Goal: Check status: Check status

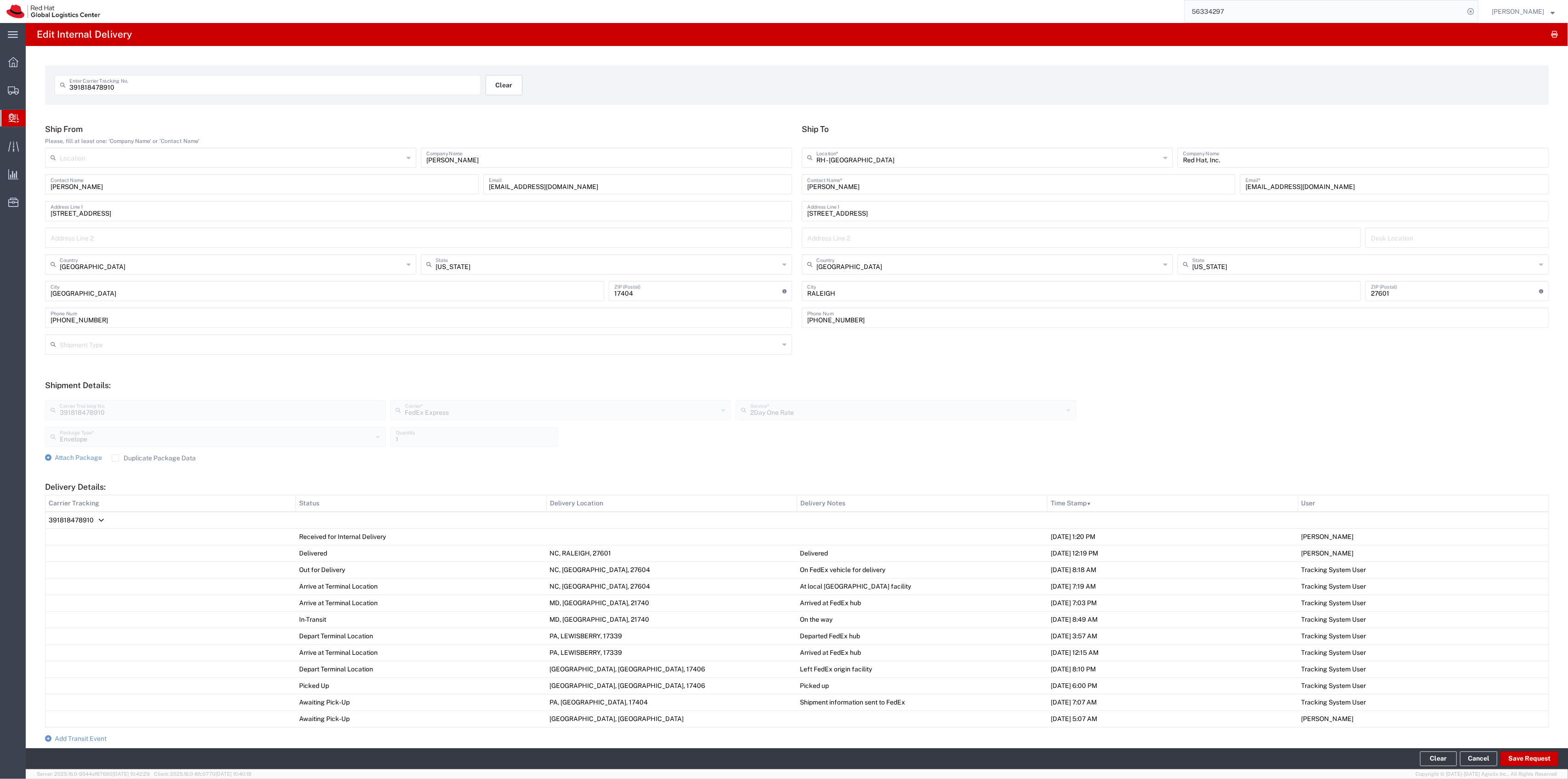
click at [486, 89] on button "Clear" at bounding box center [504, 85] width 37 height 20
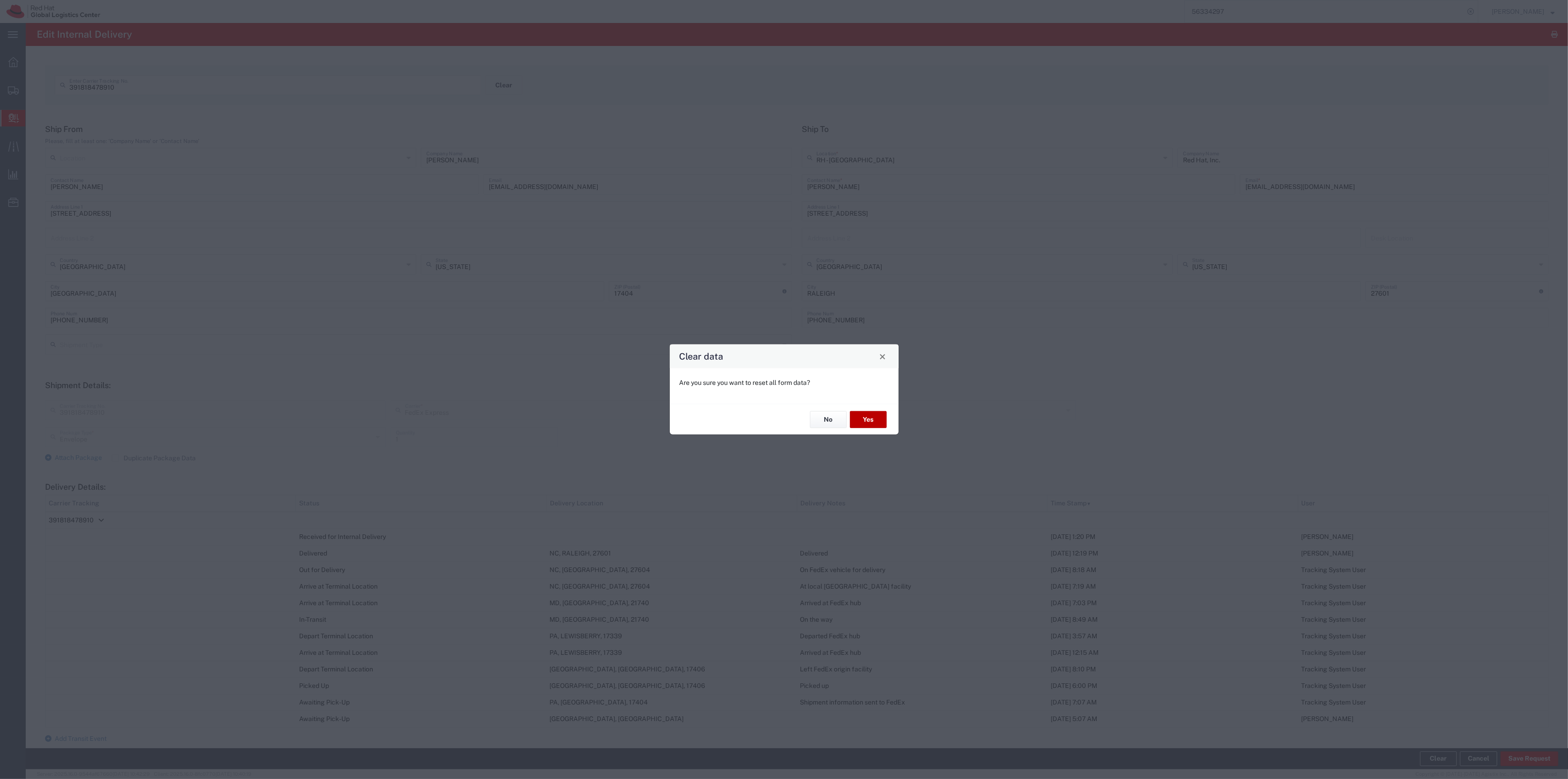
click at [867, 417] on button "Yes" at bounding box center [868, 420] width 37 height 17
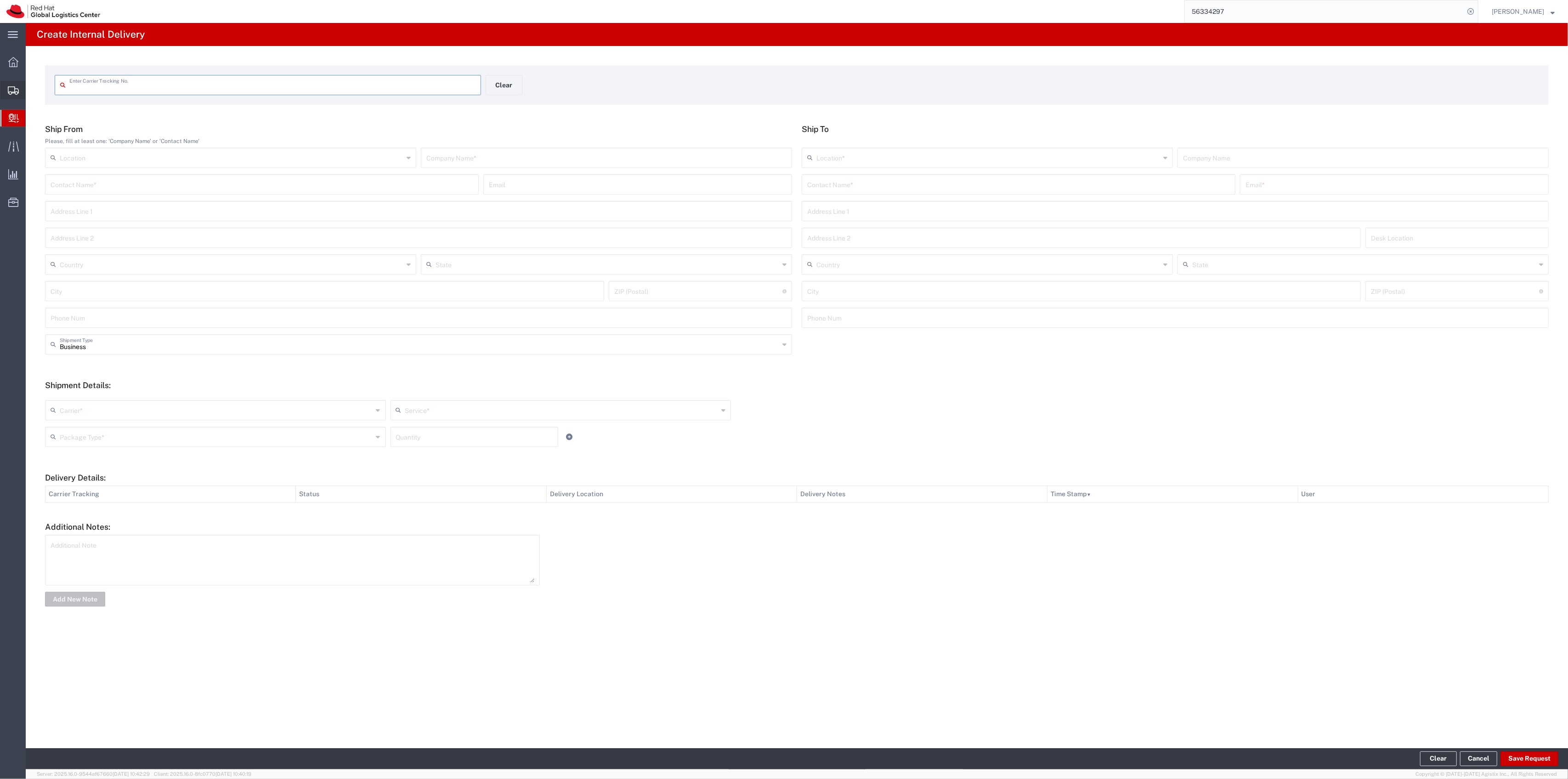
drag, startPoint x: 61, startPoint y: 102, endPoint x: 67, endPoint y: 107, distance: 7.8
click at [0, 0] on span "Shipment Manager" at bounding box center [0, 0] width 0 height 0
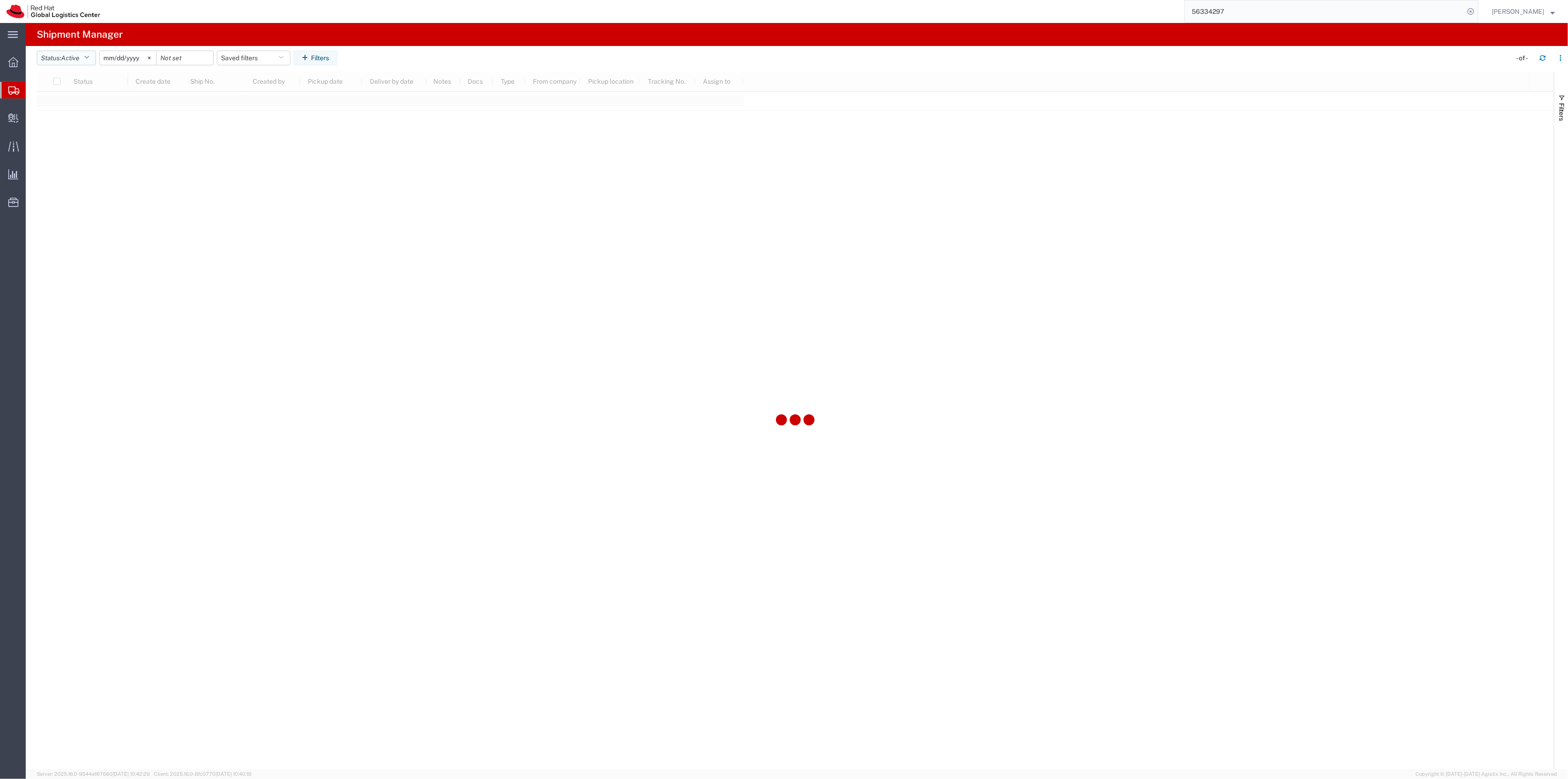
click at [79, 61] on span "Active" at bounding box center [70, 58] width 18 height 7
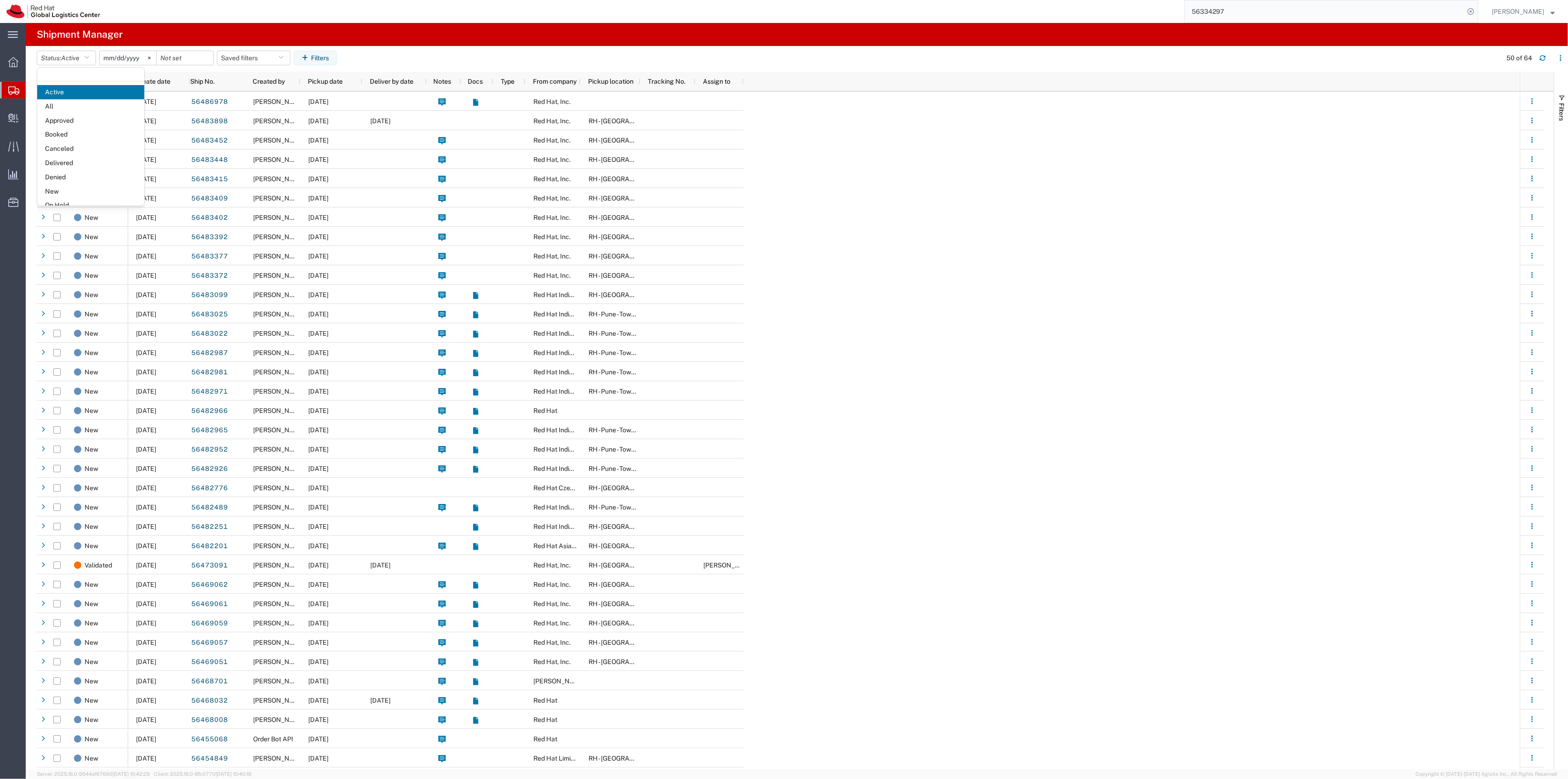
click at [130, 56] on input "2025-07-13" at bounding box center [128, 58] width 57 height 14
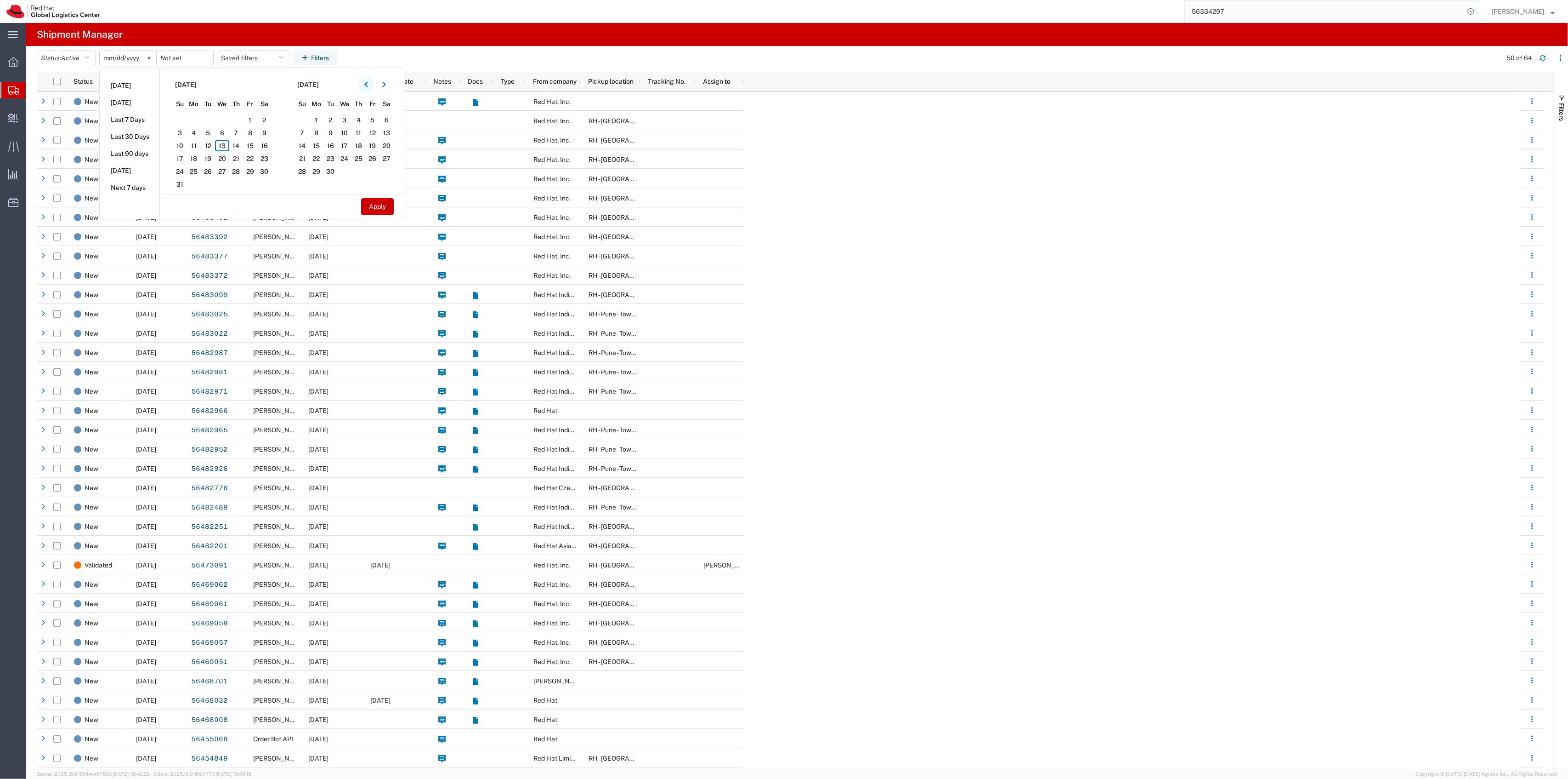
click at [366, 83] on icon "button" at bounding box center [366, 85] width 4 height 7
click at [366, 86] on button "button" at bounding box center [366, 85] width 15 height 15
click at [177, 175] on span "29" at bounding box center [180, 171] width 14 height 11
click at [178, 173] on span "29" at bounding box center [180, 171] width 14 height 11
click at [386, 205] on button "Apply" at bounding box center [377, 206] width 33 height 17
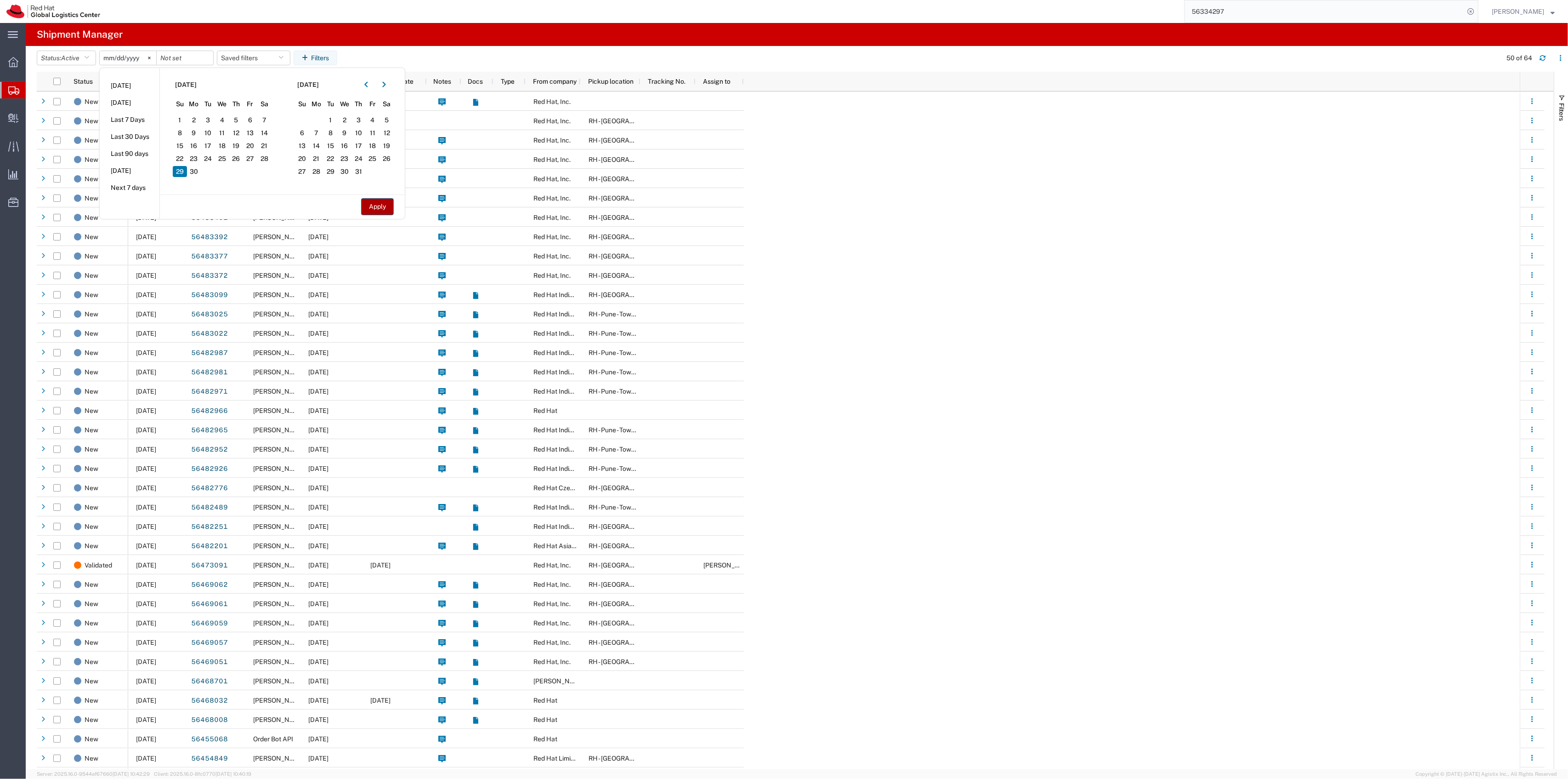
type input "2025-06-29"
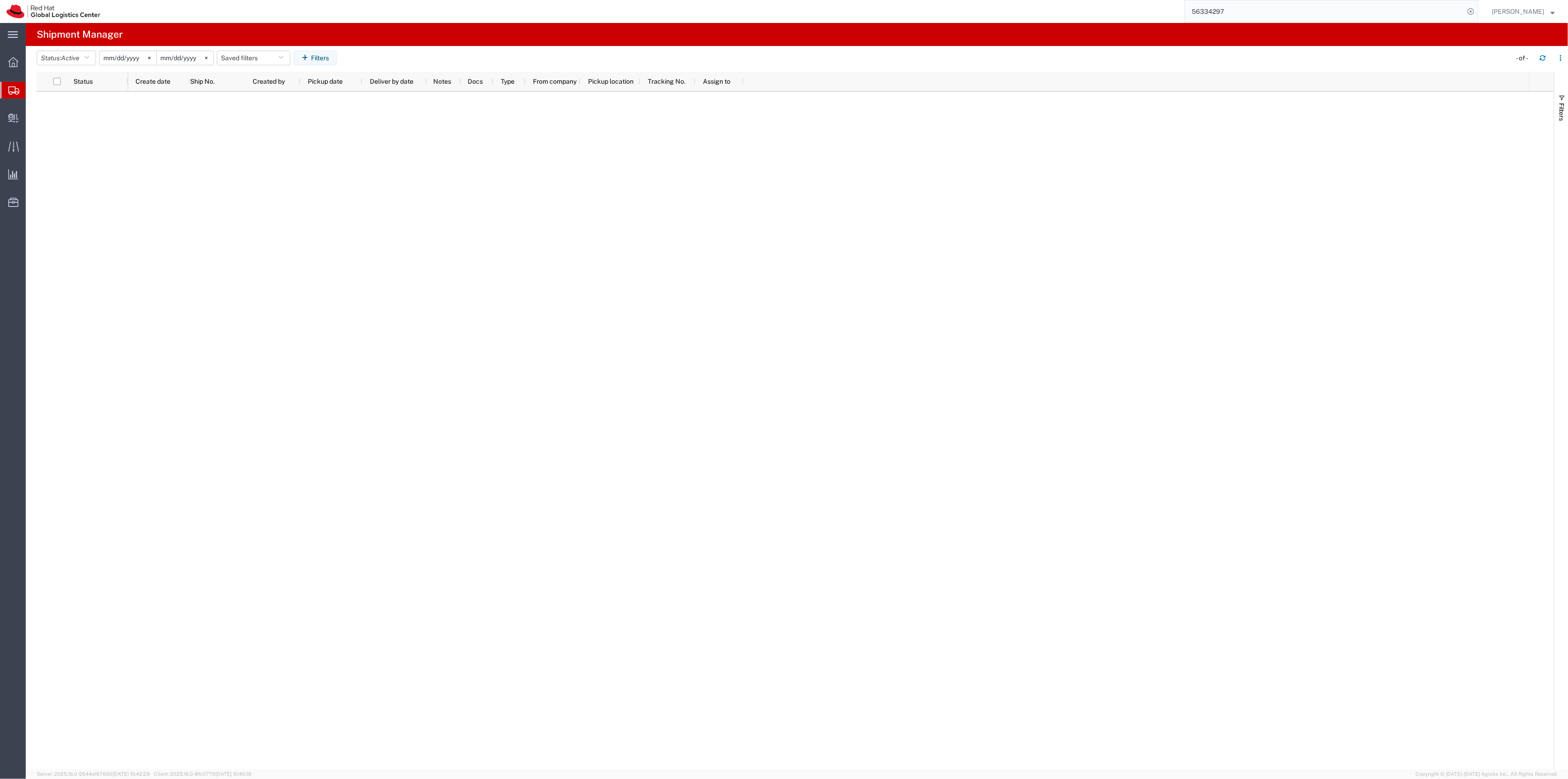
click at [132, 59] on input "2025-06-29" at bounding box center [128, 58] width 57 height 14
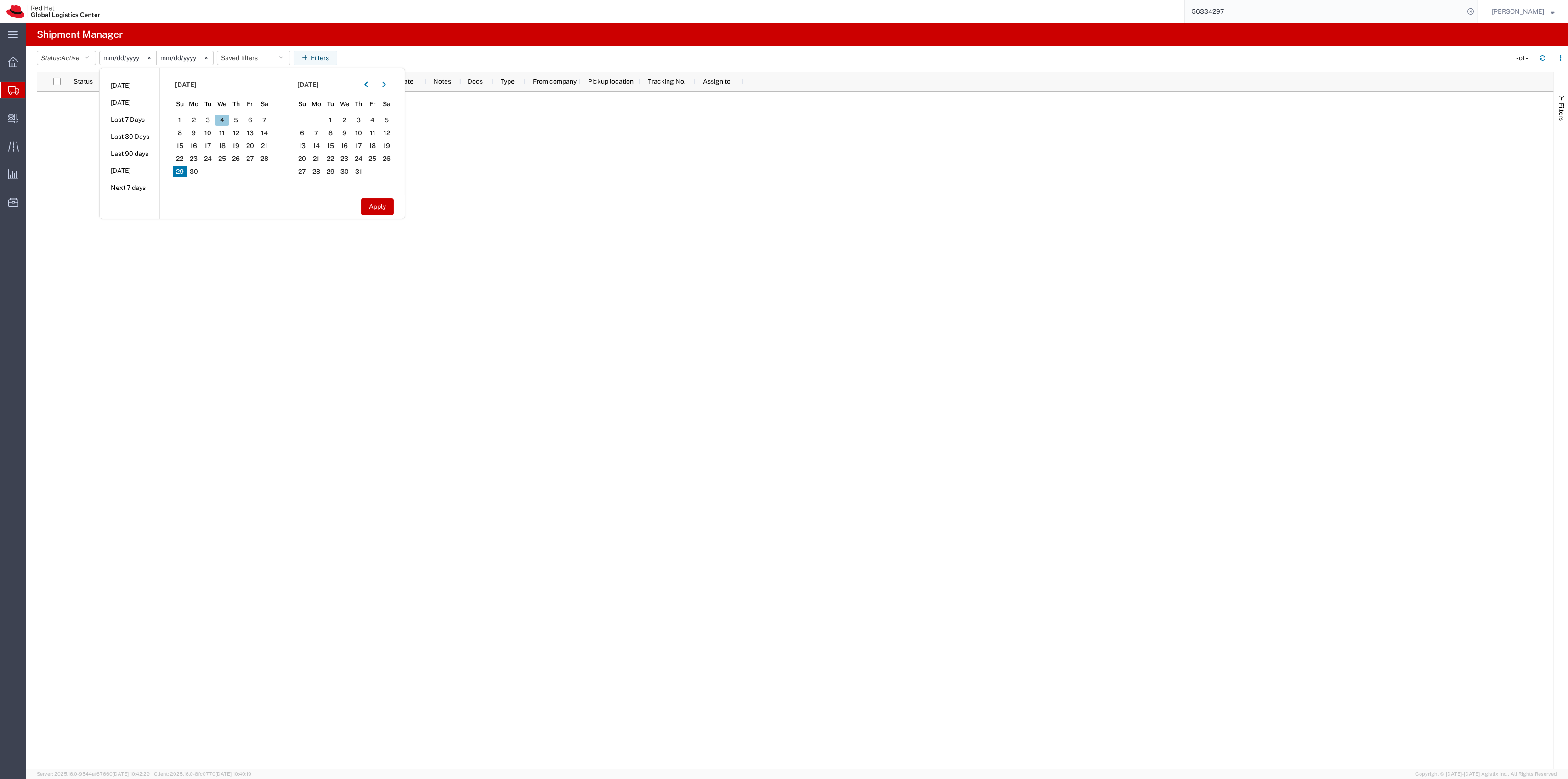
click at [229, 121] on span "4" at bounding box center [222, 120] width 14 height 11
click at [394, 210] on button "Apply" at bounding box center [377, 206] width 33 height 17
type input "2025-06-04"
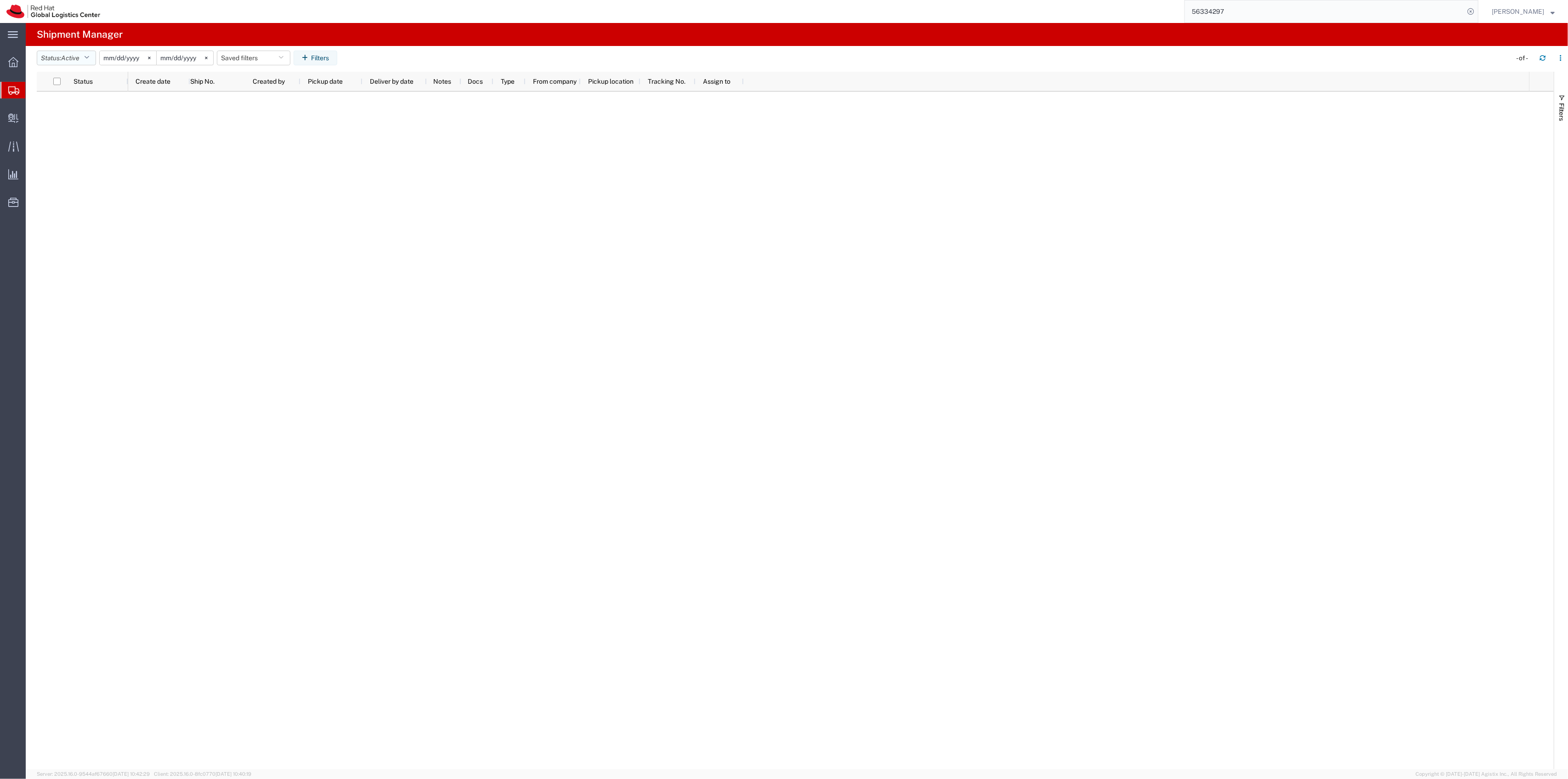
click at [63, 55] on button "Status: Active" at bounding box center [66, 58] width 59 height 15
click at [78, 107] on span "All" at bounding box center [91, 106] width 107 height 14
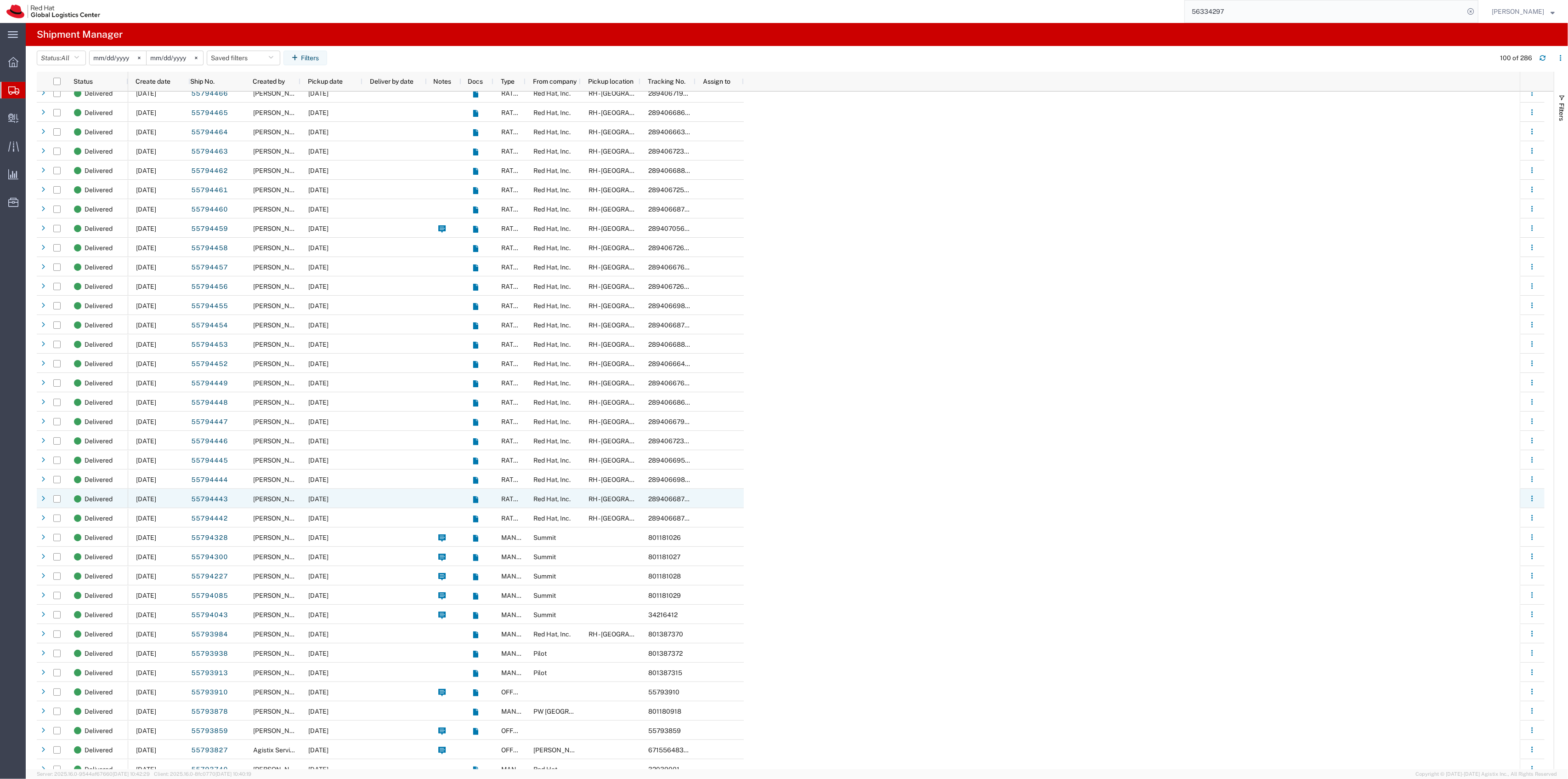
scroll to position [1225, 0]
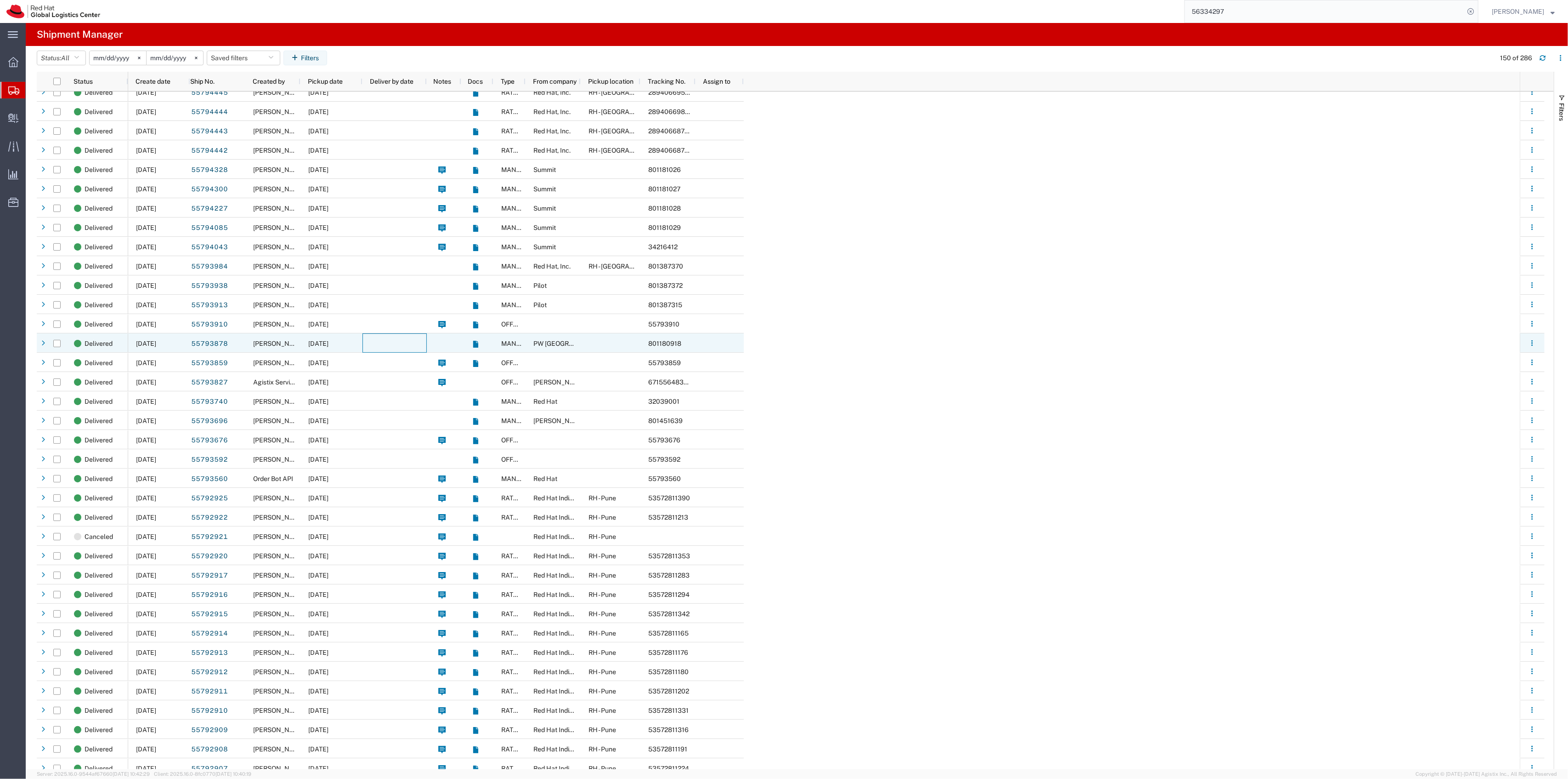
click at [365, 342] on div at bounding box center [395, 343] width 65 height 19
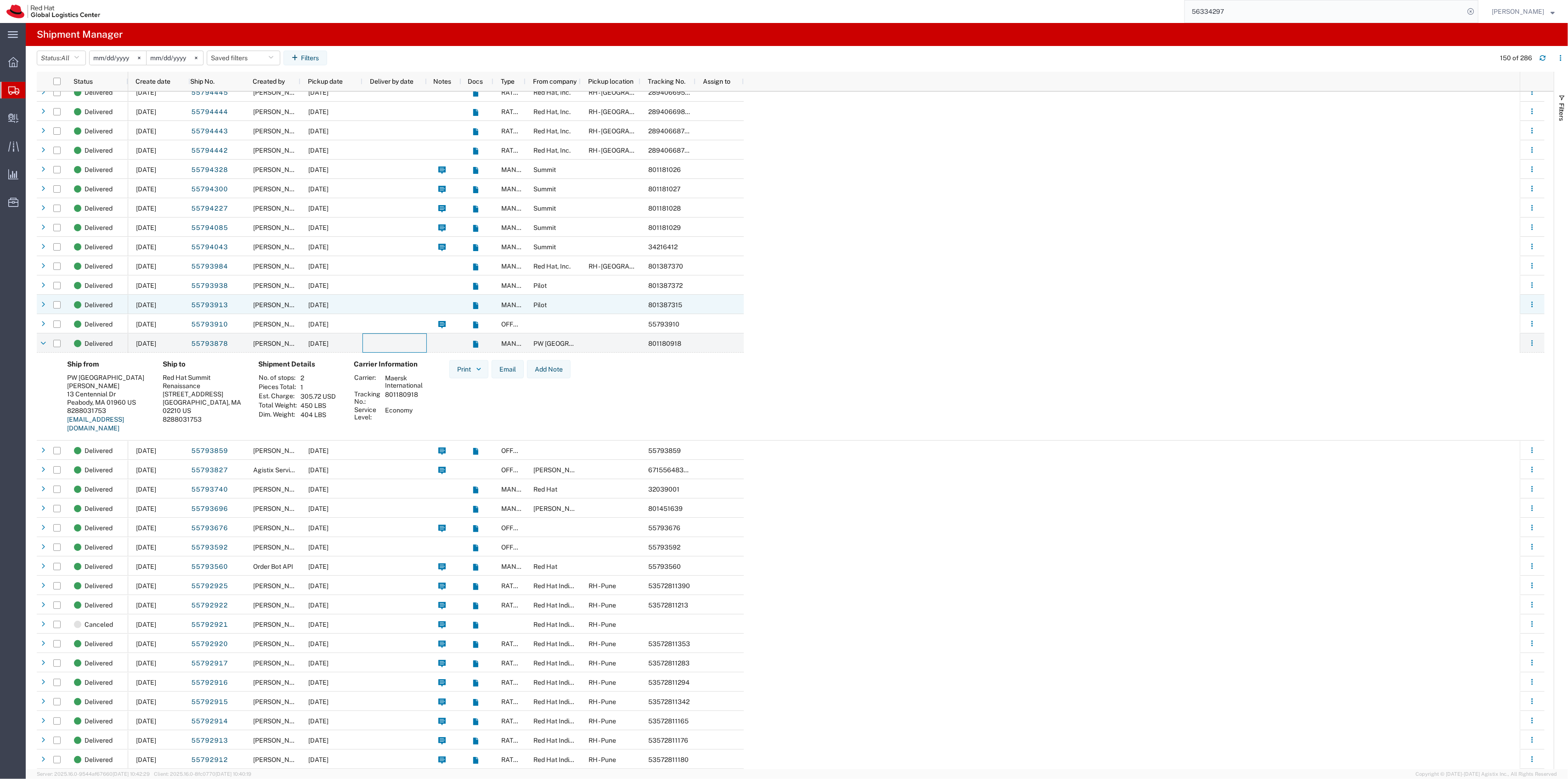
click at [377, 301] on div at bounding box center [395, 305] width 65 height 19
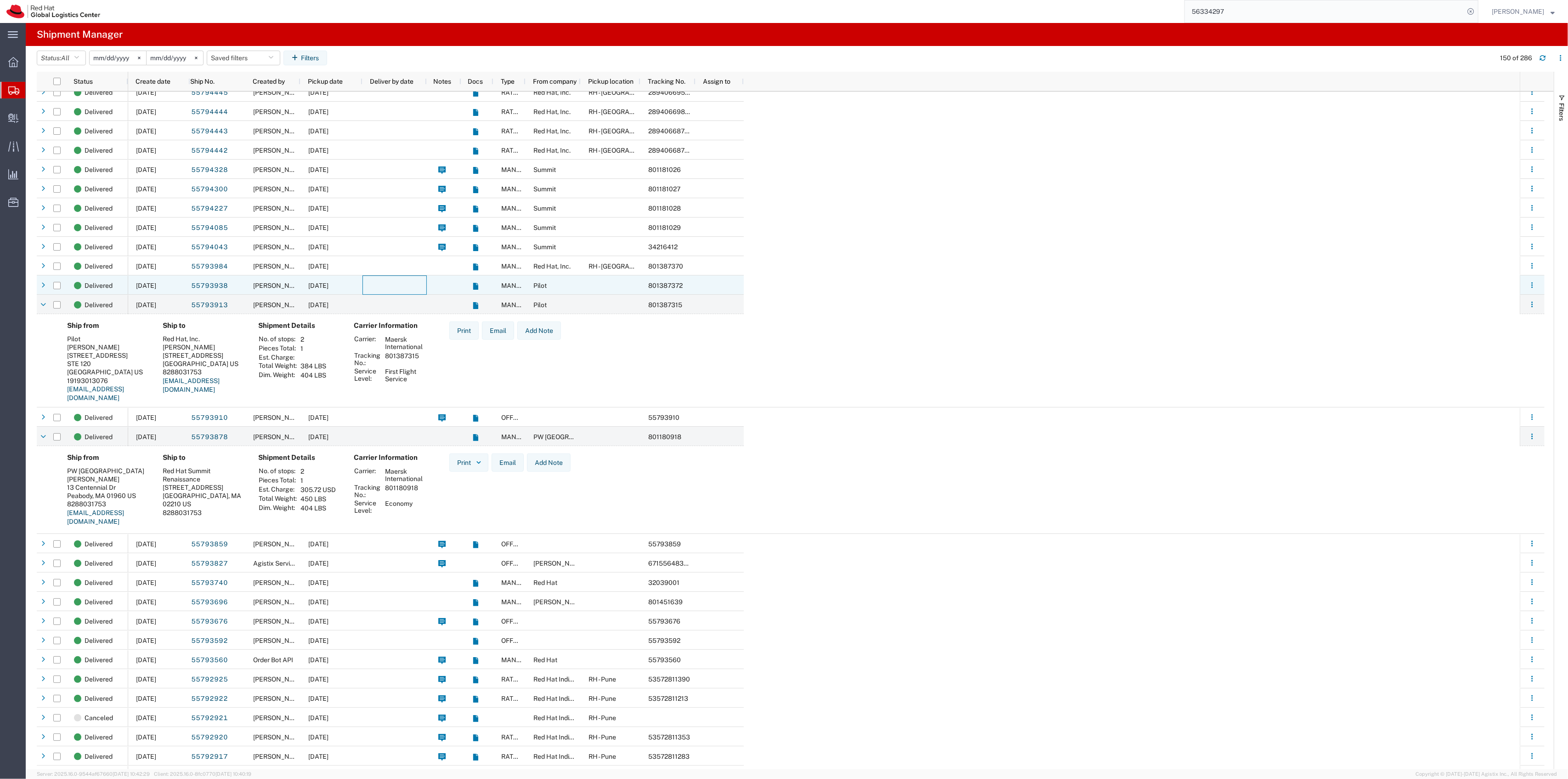
click at [382, 282] on div at bounding box center [395, 285] width 65 height 19
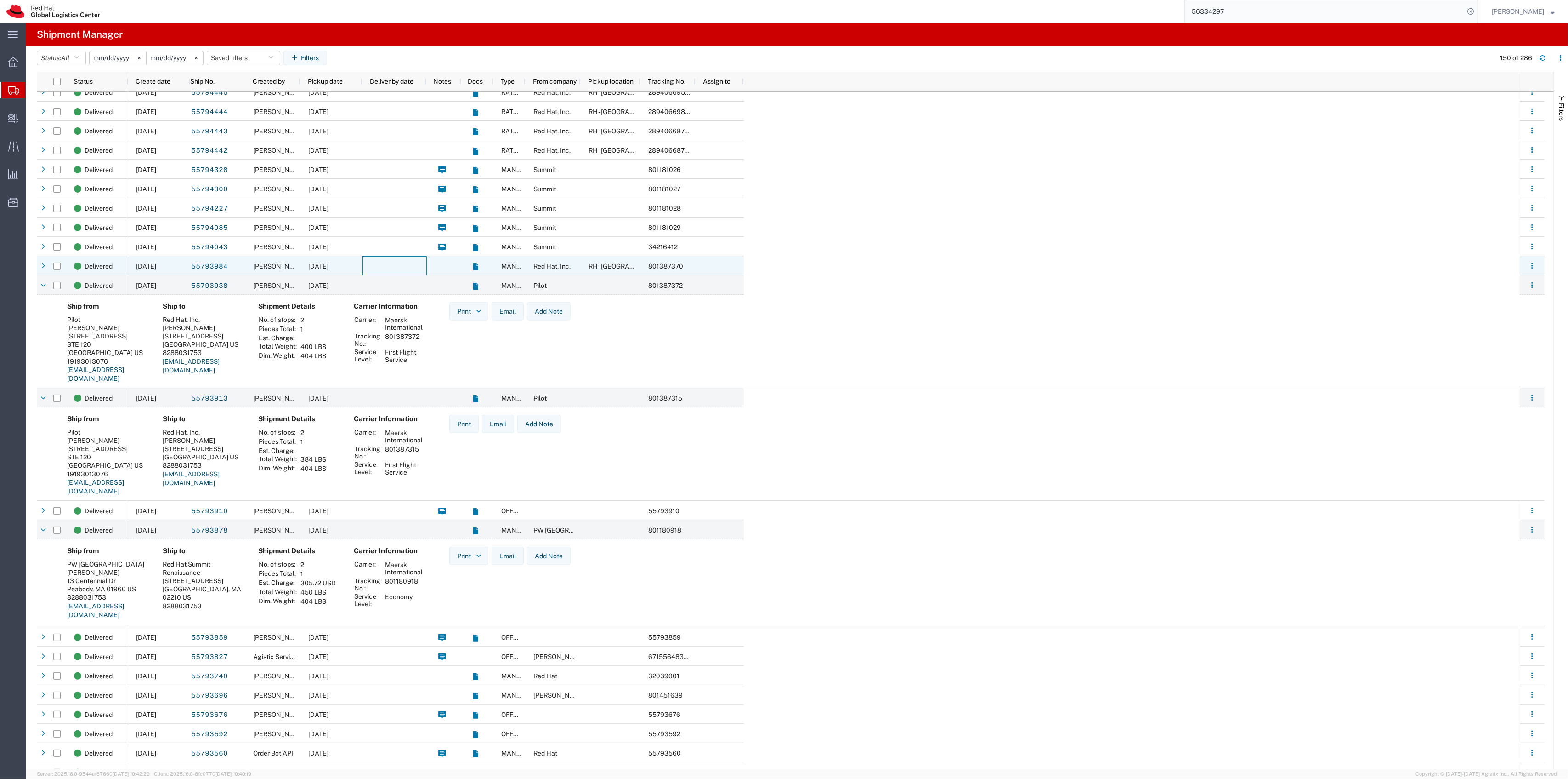
click at [385, 269] on div at bounding box center [395, 266] width 65 height 19
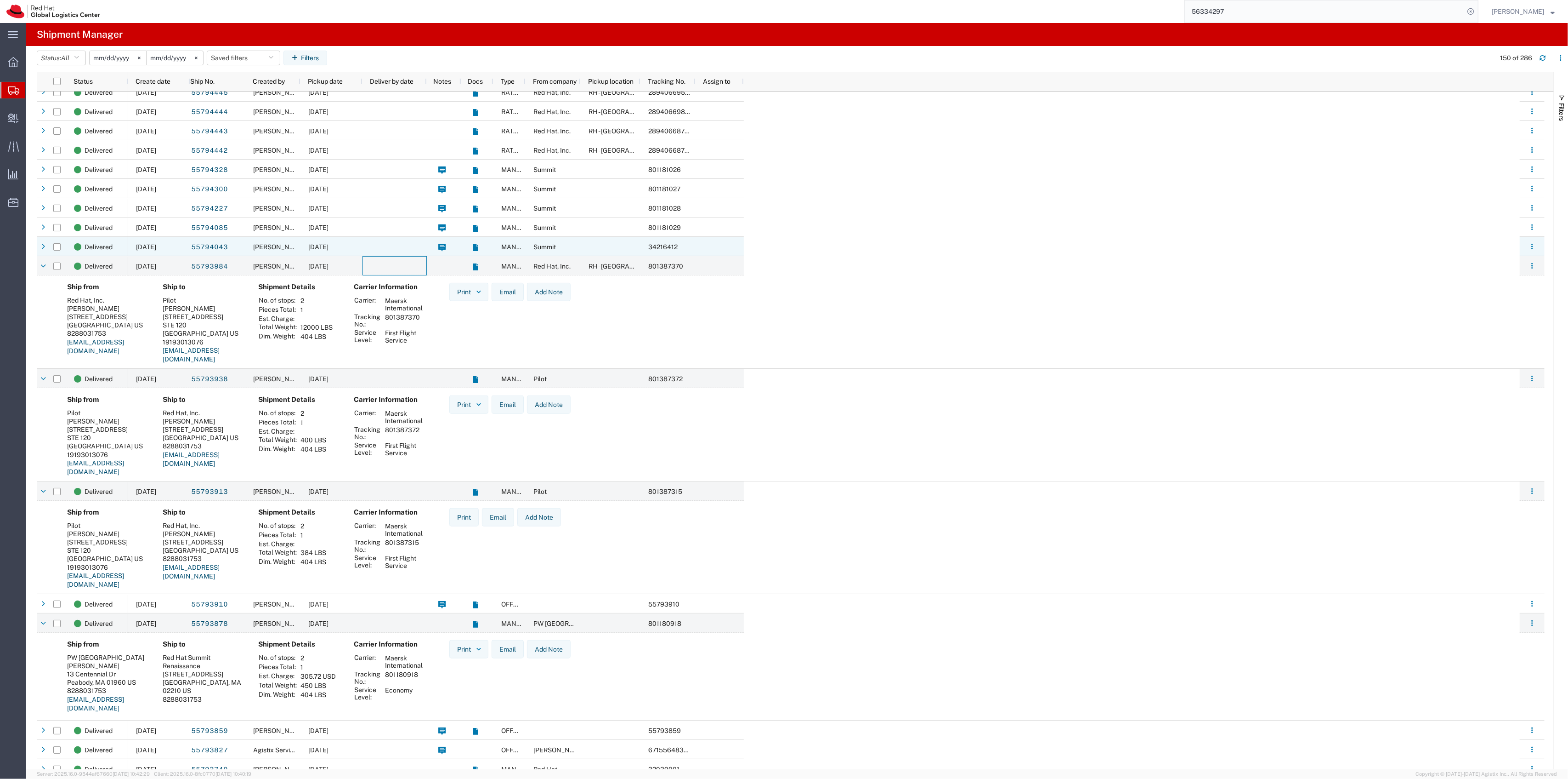
click at [388, 254] on div at bounding box center [395, 247] width 65 height 19
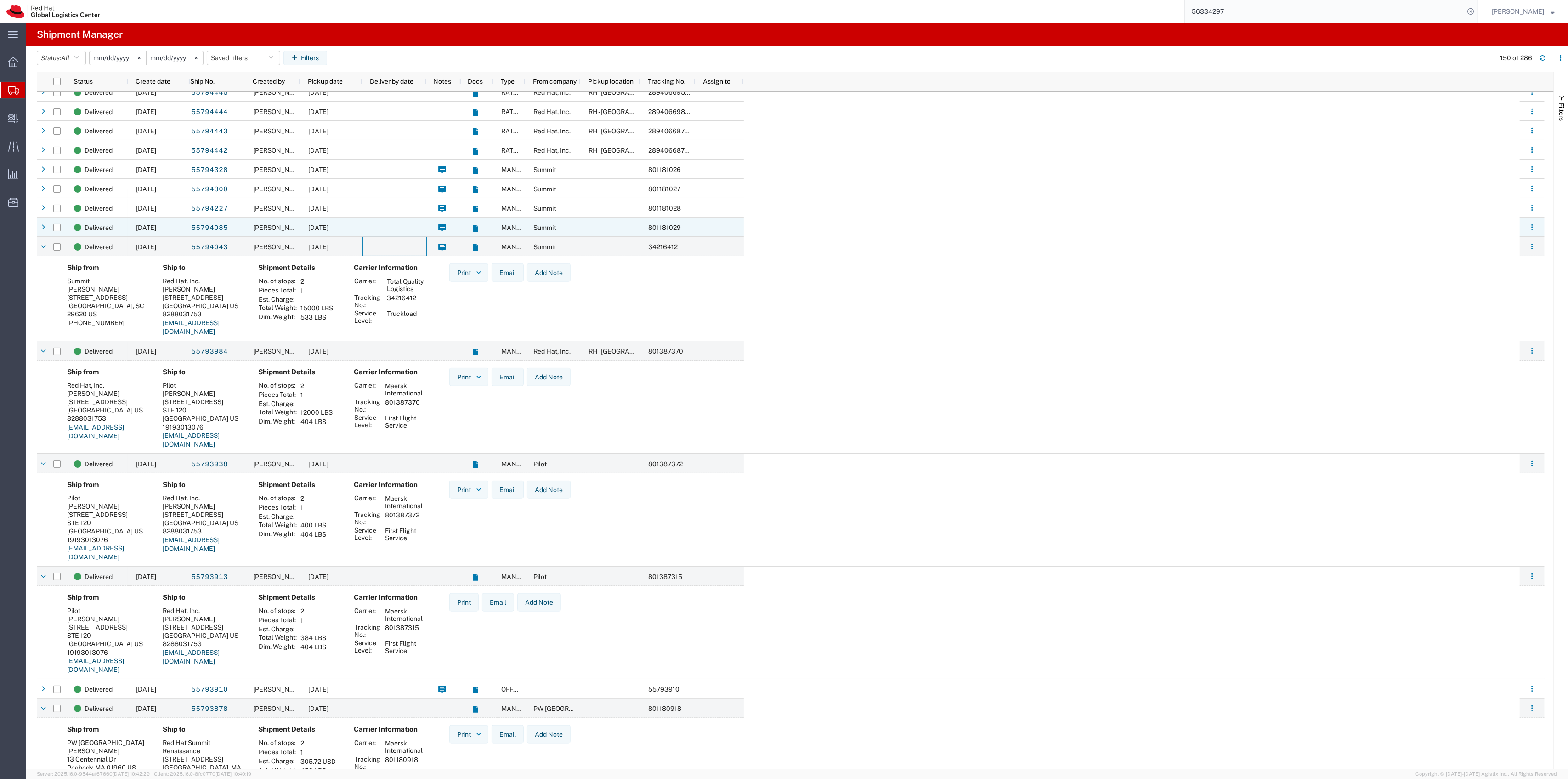
click at [388, 231] on div at bounding box center [395, 227] width 65 height 19
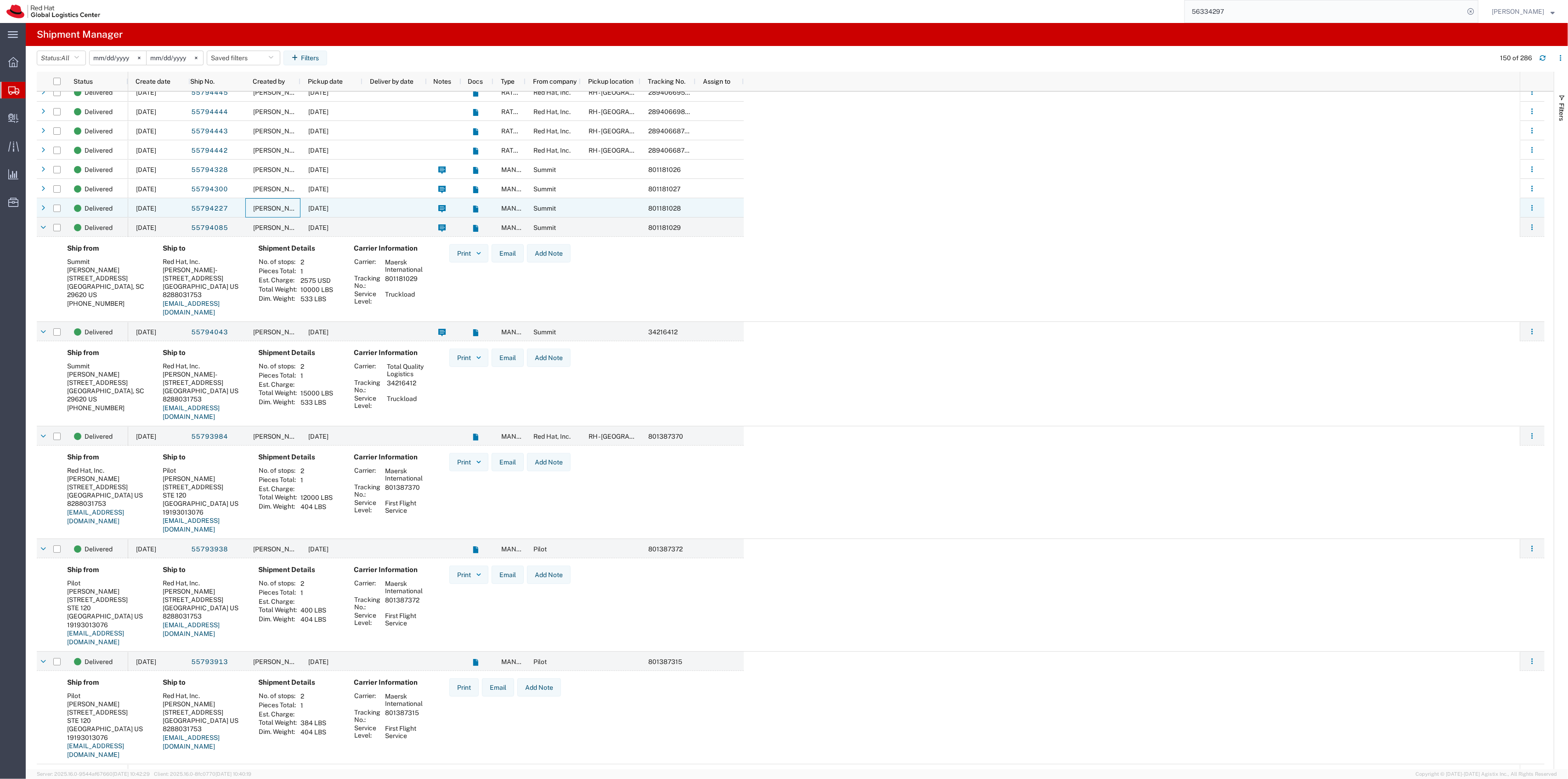
click at [282, 206] on span "Tyler Radford" at bounding box center [279, 208] width 52 height 7
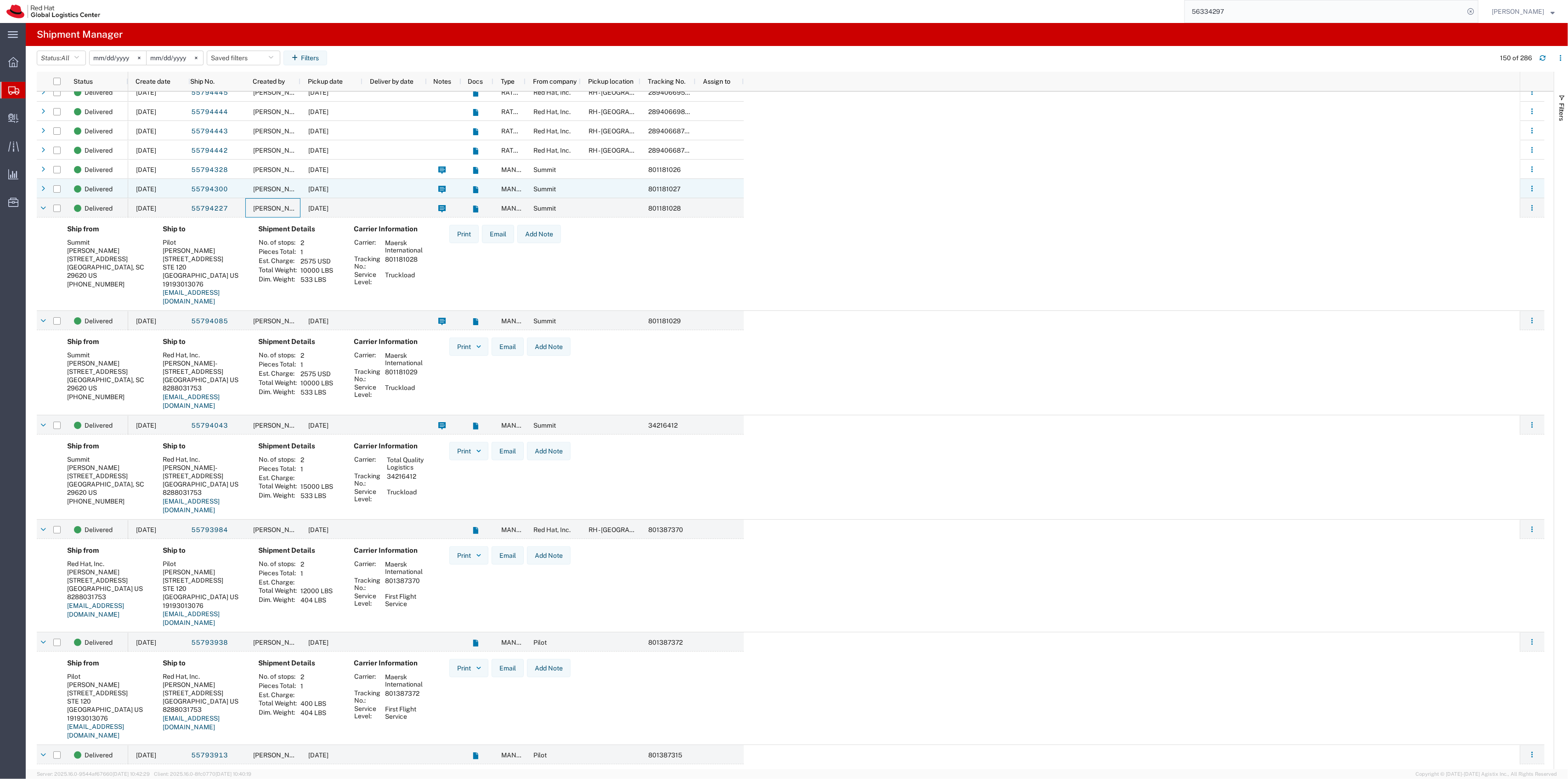
click at [284, 186] on span "Tyler Radford" at bounding box center [279, 189] width 52 height 7
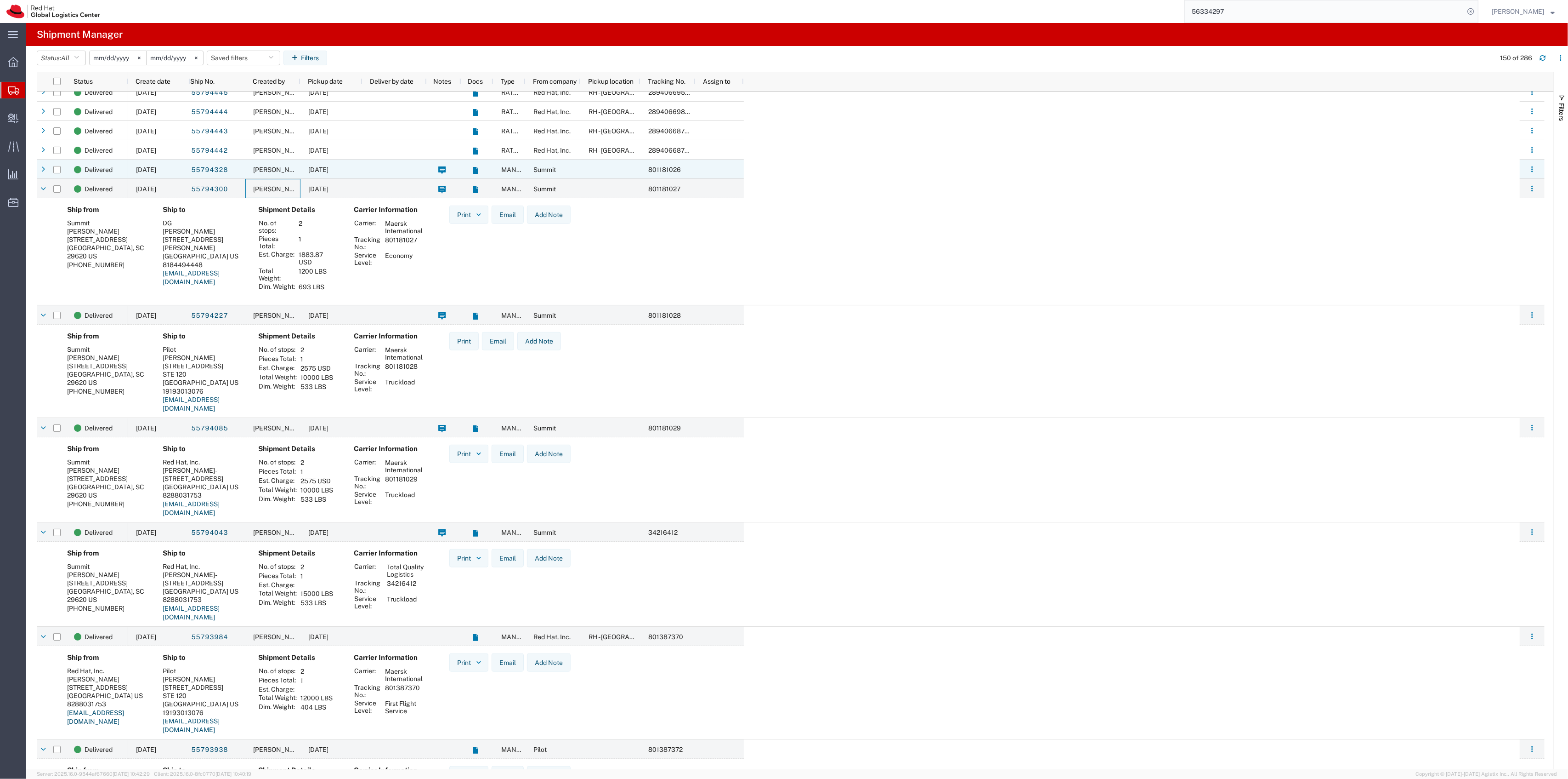
click at [301, 166] on div "06/04/2025" at bounding box center [332, 169] width 62 height 19
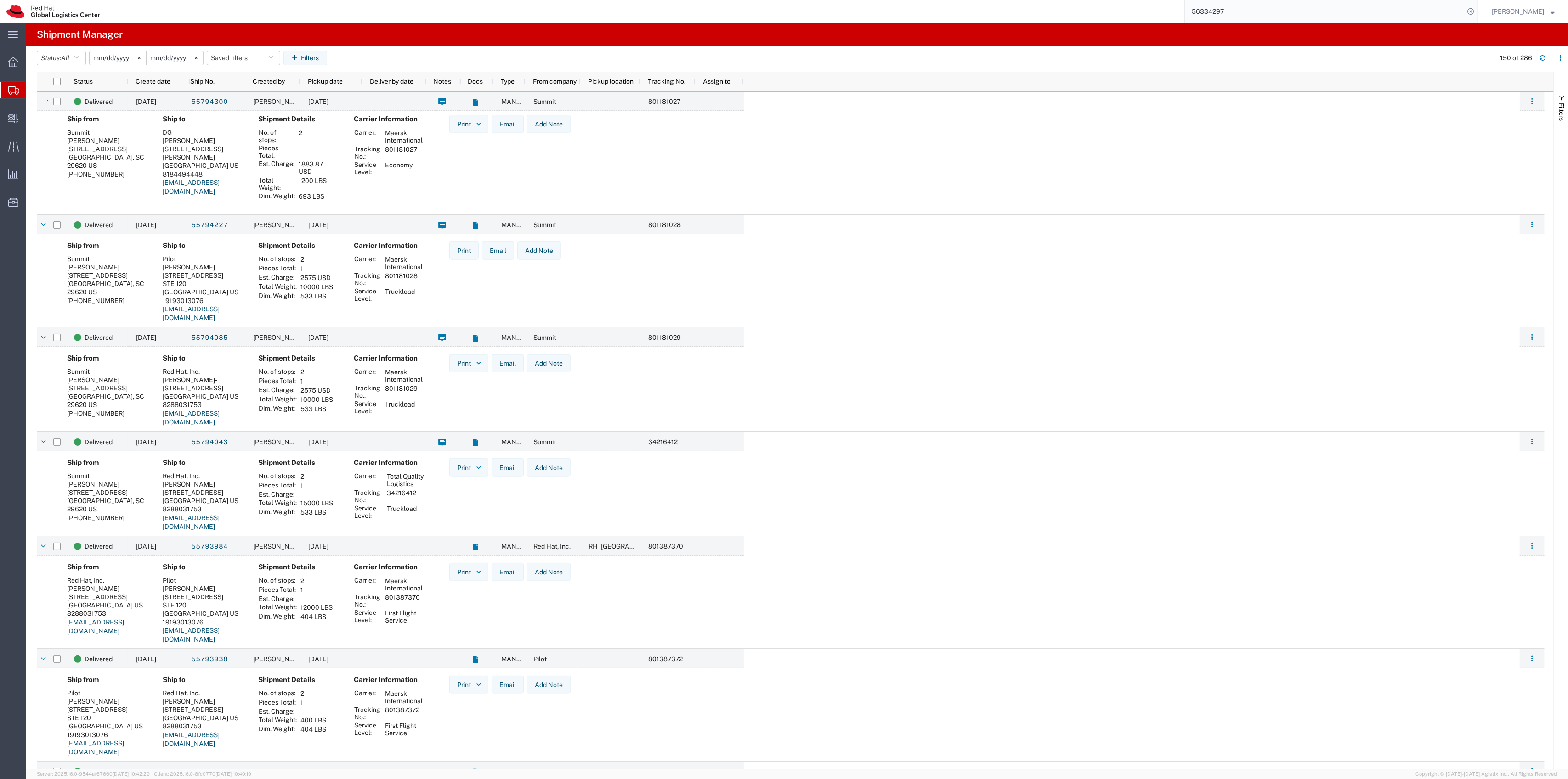
scroll to position [1593, 0]
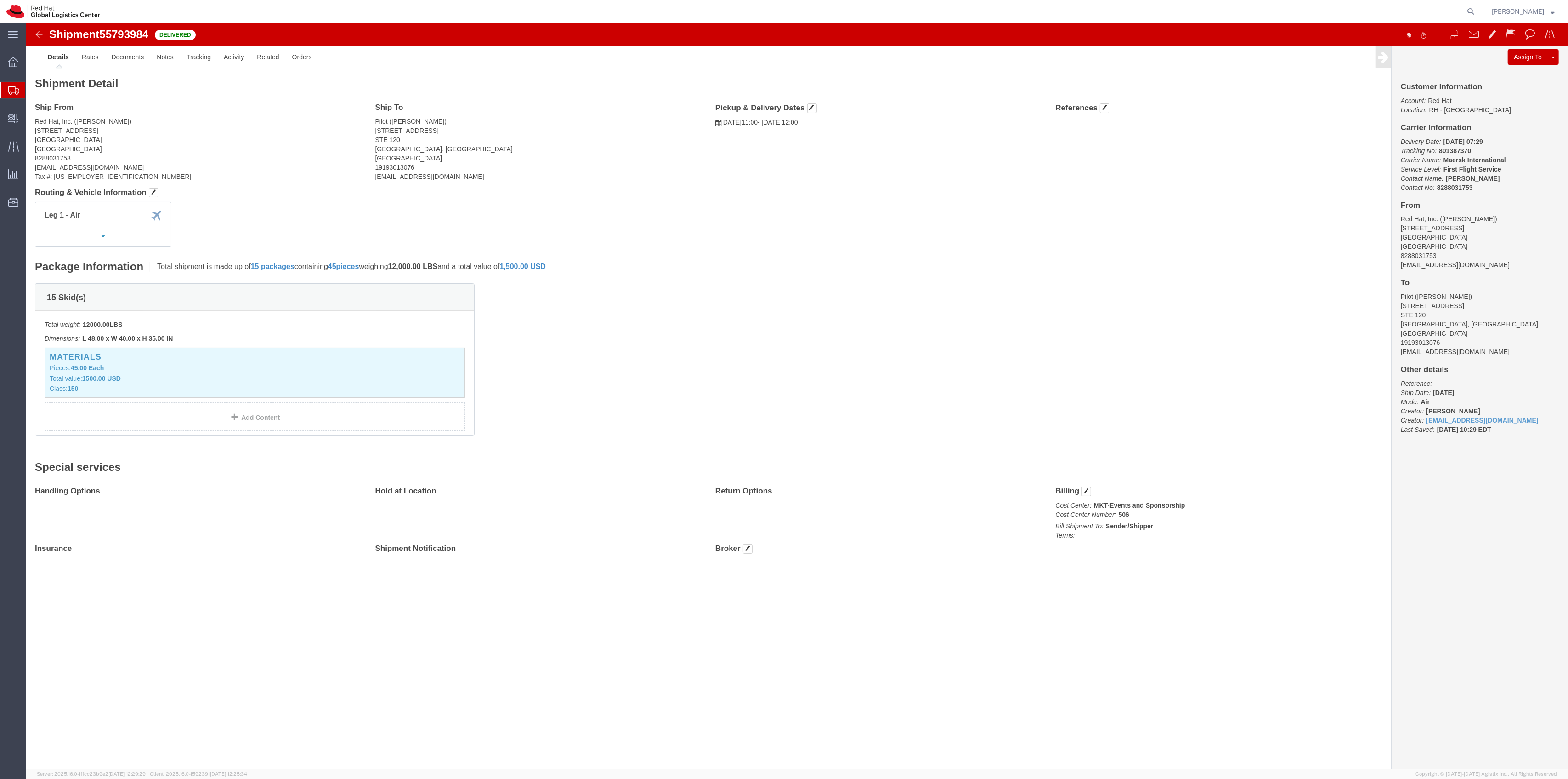
click div "Shipment 55793984 Delivered Details Rates Documents Notes Tracking Activity Rel…"
click span "55793984"
copy span "55793984"
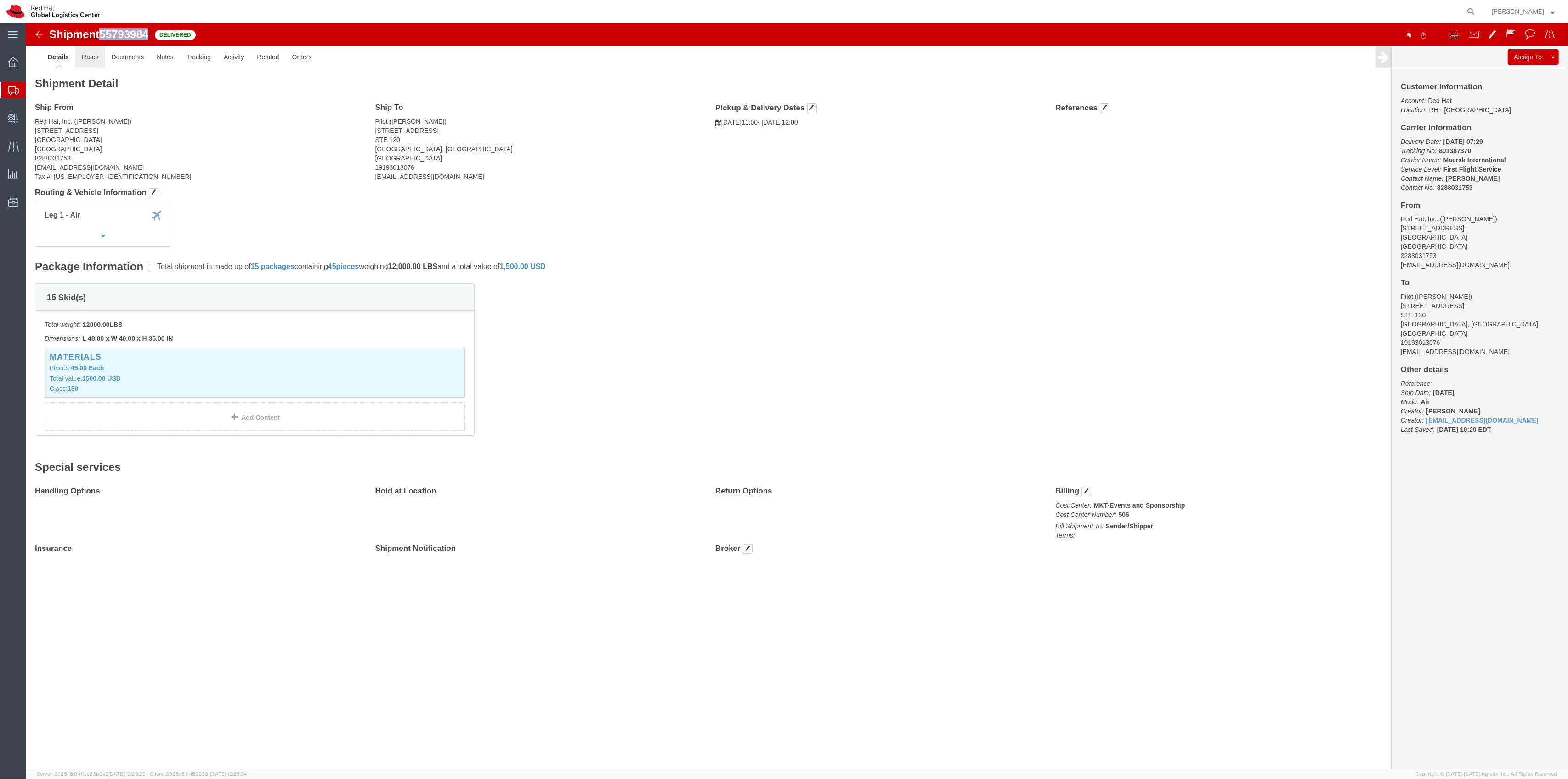
click link "Rates"
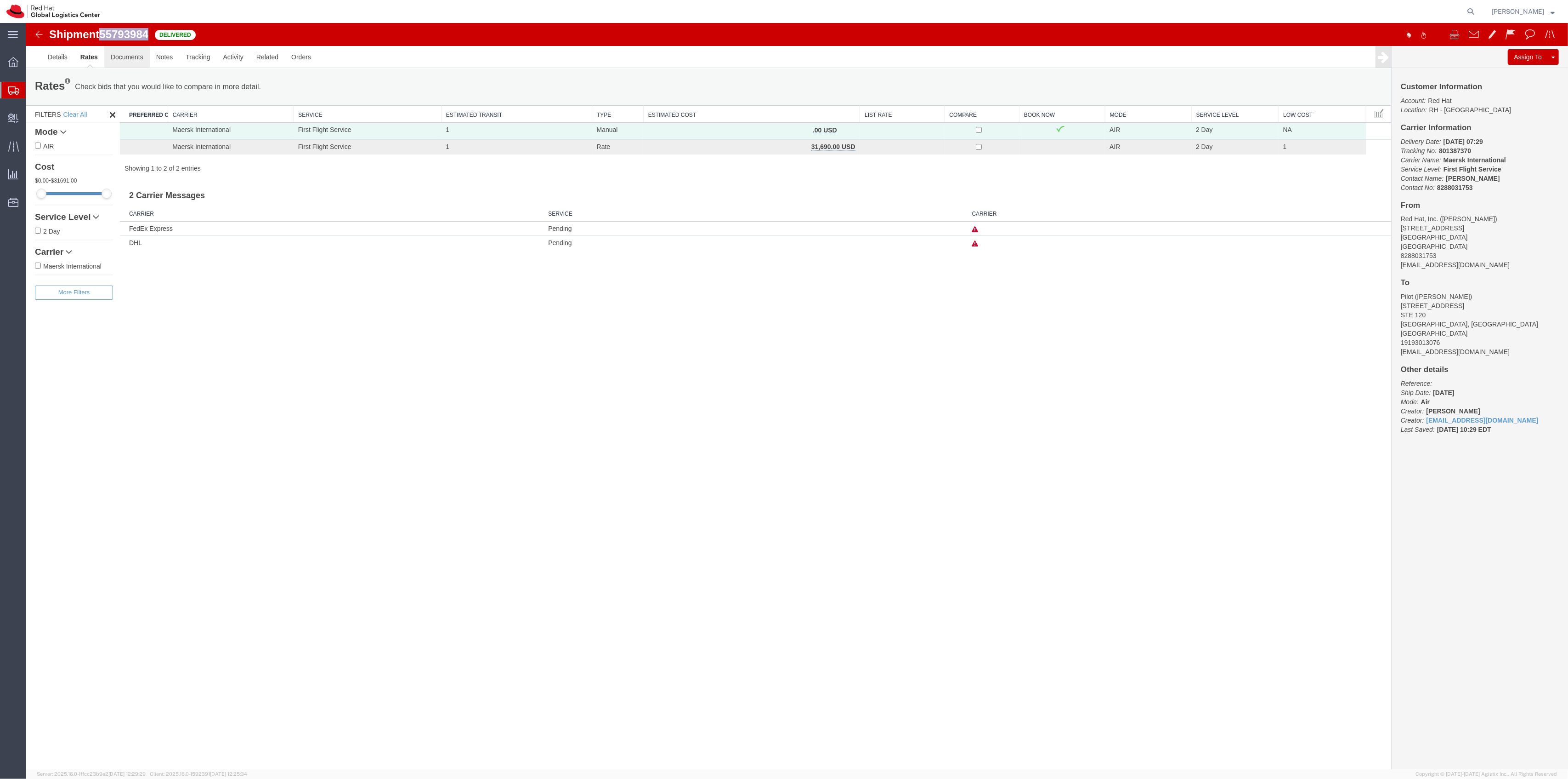
click at [126, 63] on link "Documents" at bounding box center [127, 57] width 46 height 22
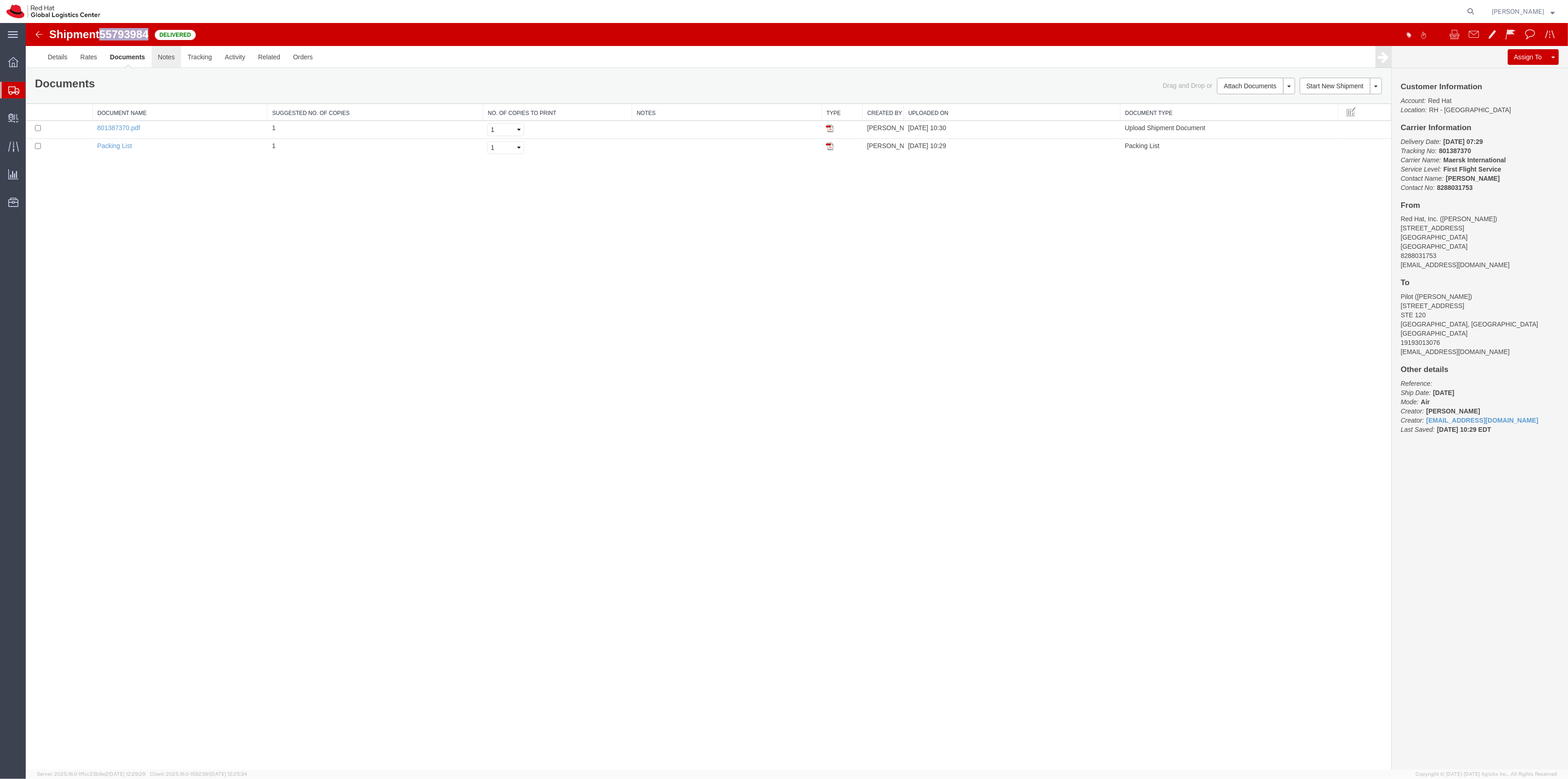
click at [181, 65] on link "Notes" at bounding box center [166, 57] width 30 height 22
click at [203, 65] on link "Tracking" at bounding box center [198, 57] width 37 height 22
click at [61, 54] on link "Details" at bounding box center [58, 57] width 33 height 22
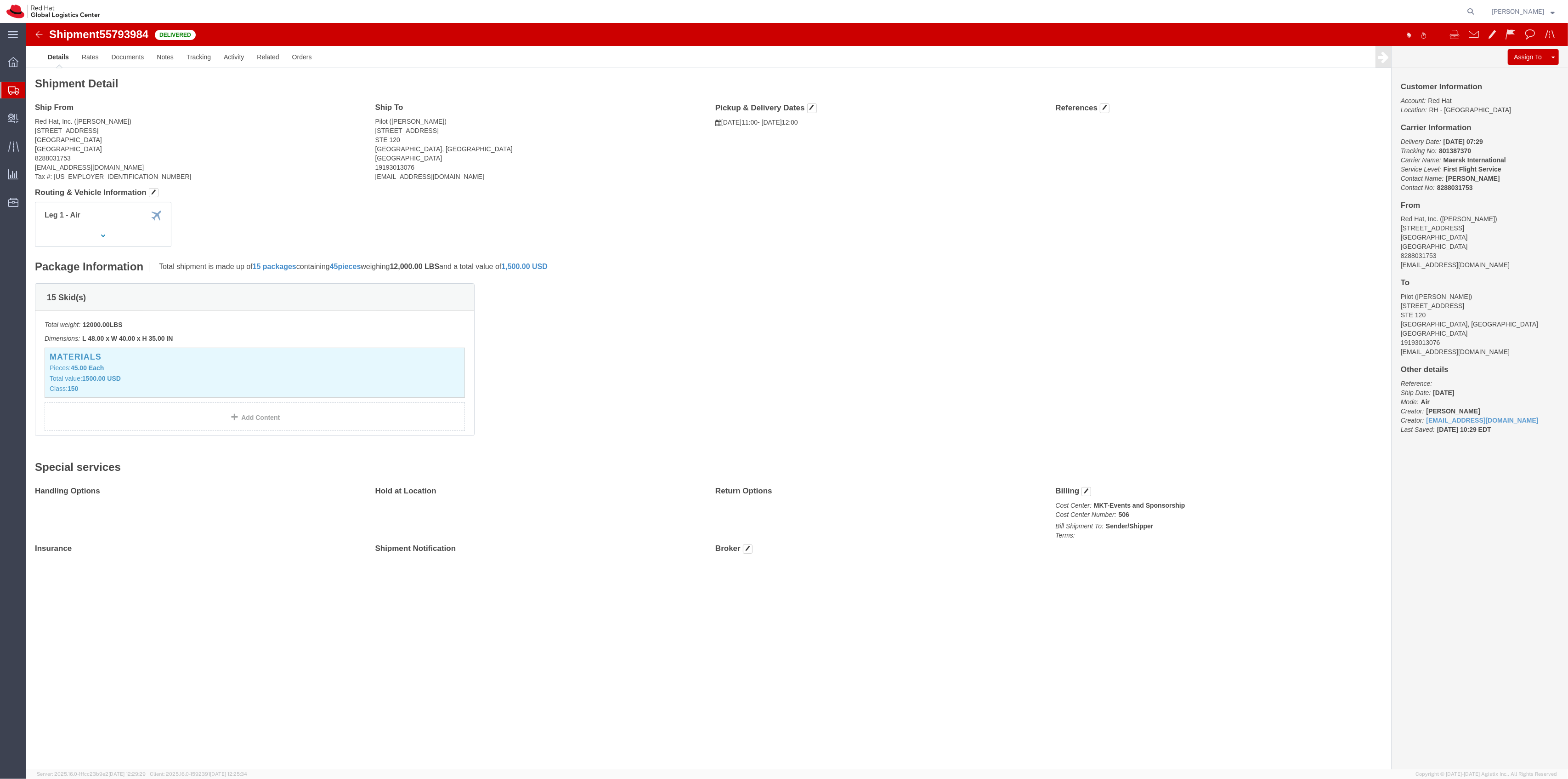
click div "Package Information Total shipment is made up of 15 packages containing 45 piec…"
